Goal: Task Accomplishment & Management: Use online tool/utility

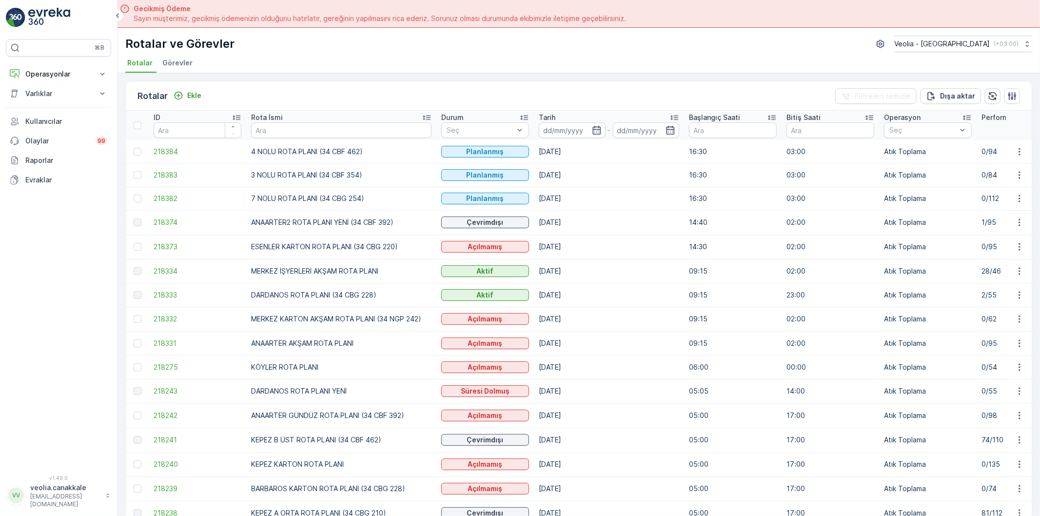
click at [1018, 239] on td at bounding box center [1019, 247] width 26 height 24
click at [1016, 251] on icon "button" at bounding box center [1020, 247] width 10 height 10
click at [1001, 301] on span "Atanan Kişiyi Değiştir" at bounding box center [992, 302] width 68 height 10
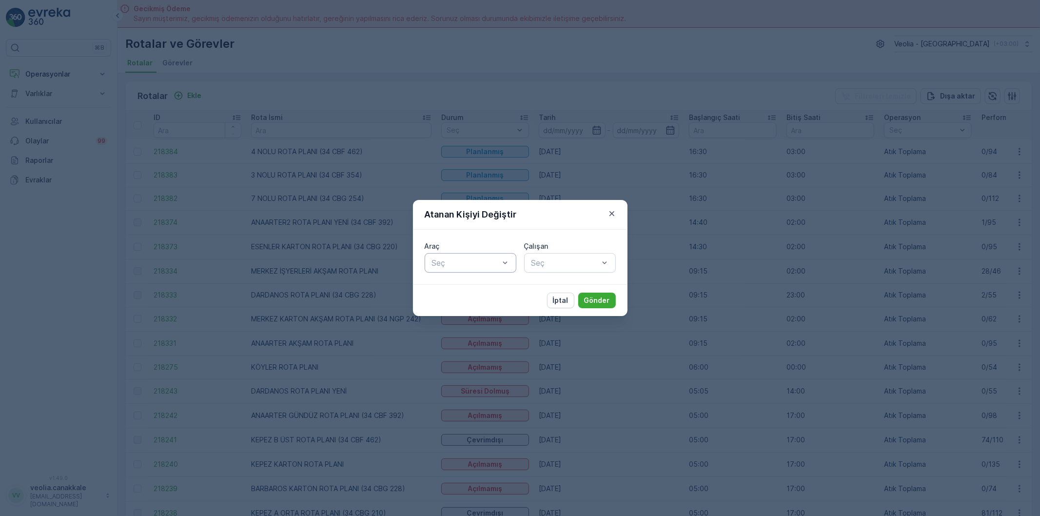
click at [459, 265] on div at bounding box center [465, 262] width 69 height 9
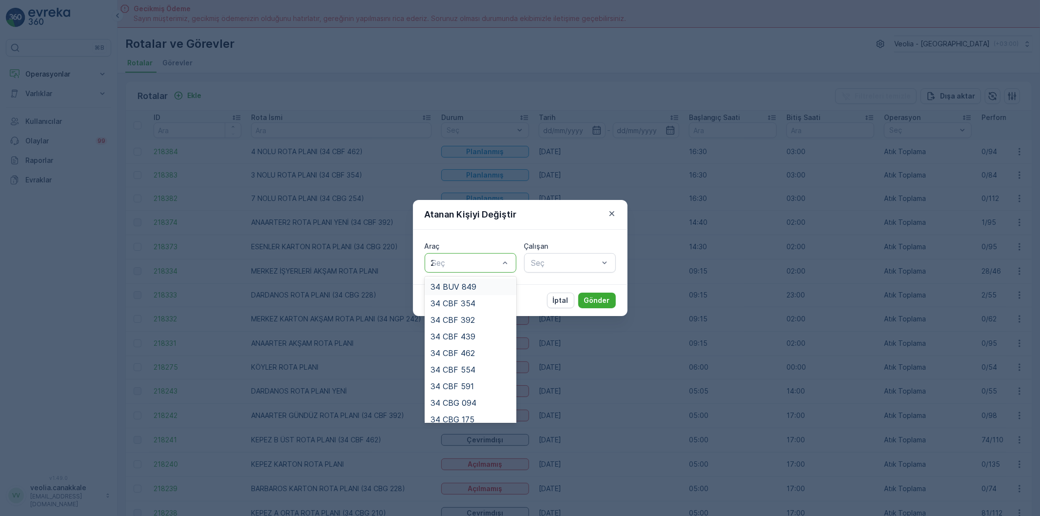
type input "22"
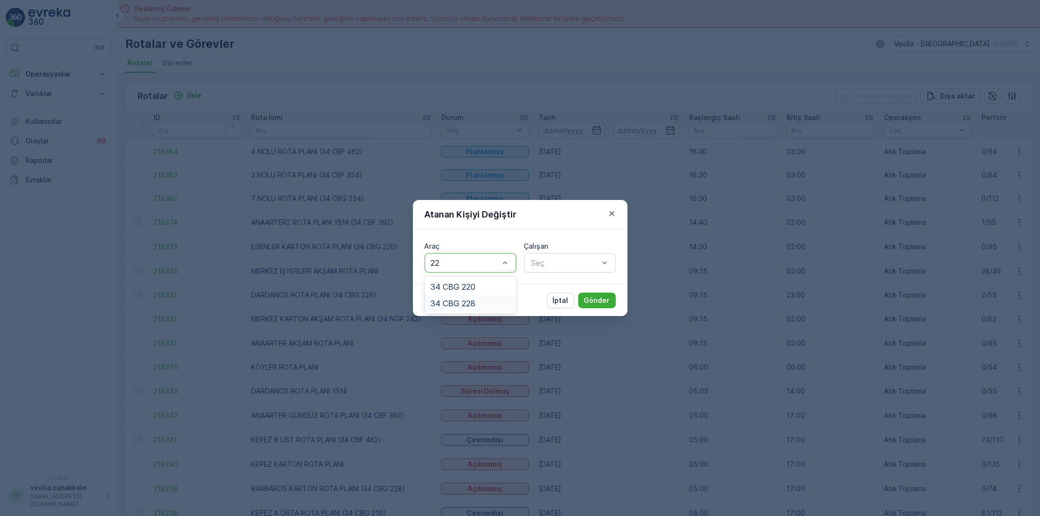
click at [461, 306] on span "34 CBG 228" at bounding box center [453, 303] width 45 height 9
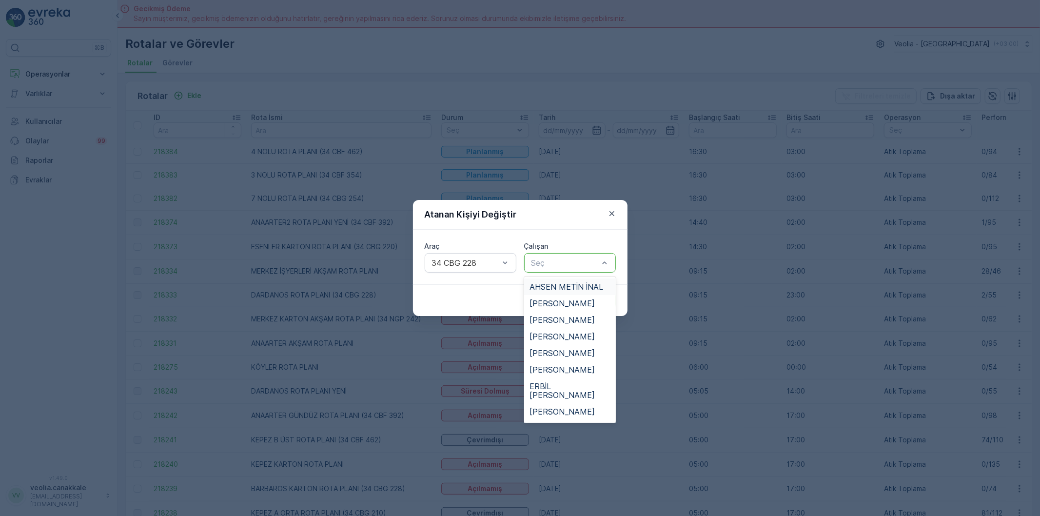
click at [552, 259] on div at bounding box center [565, 262] width 69 height 9
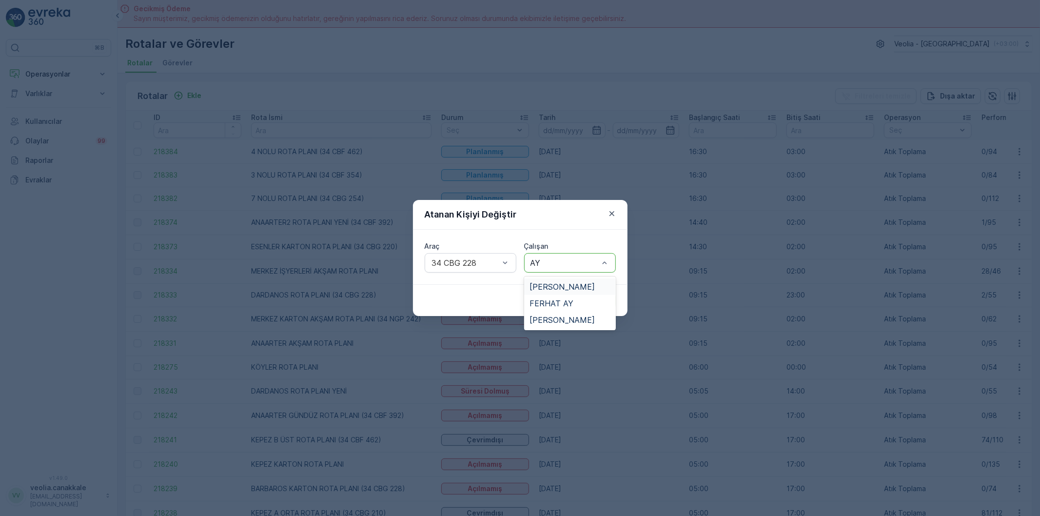
type input "AYD"
click at [564, 283] on span "[PERSON_NAME]" at bounding box center [562, 286] width 65 height 9
click at [584, 301] on button "Gönder" at bounding box center [597, 301] width 38 height 16
